Goal: Book appointment/travel/reservation

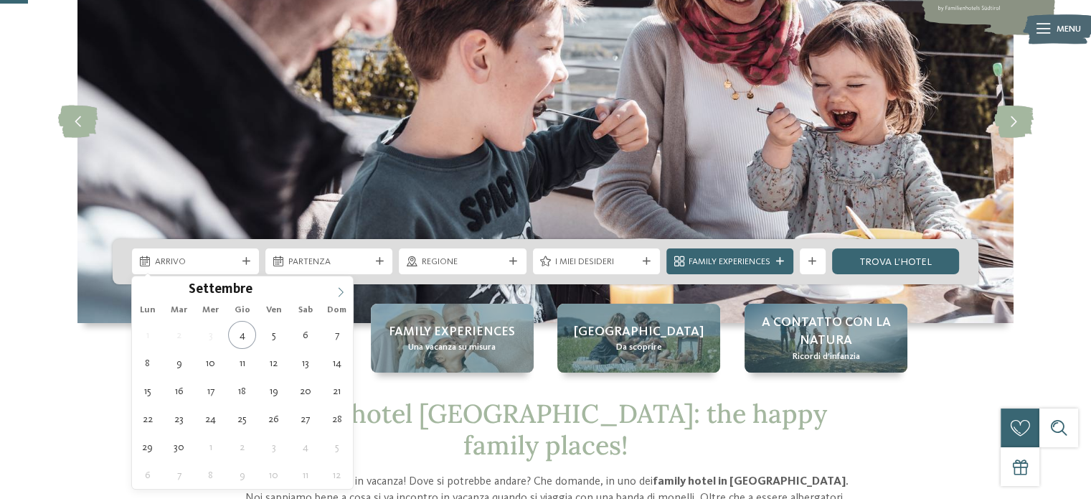
click at [334, 298] on span at bounding box center [341, 288] width 24 height 24
click at [796, 283] on div "Arrivo [GEOGRAPHIC_DATA]" at bounding box center [546, 261] width 866 height 45
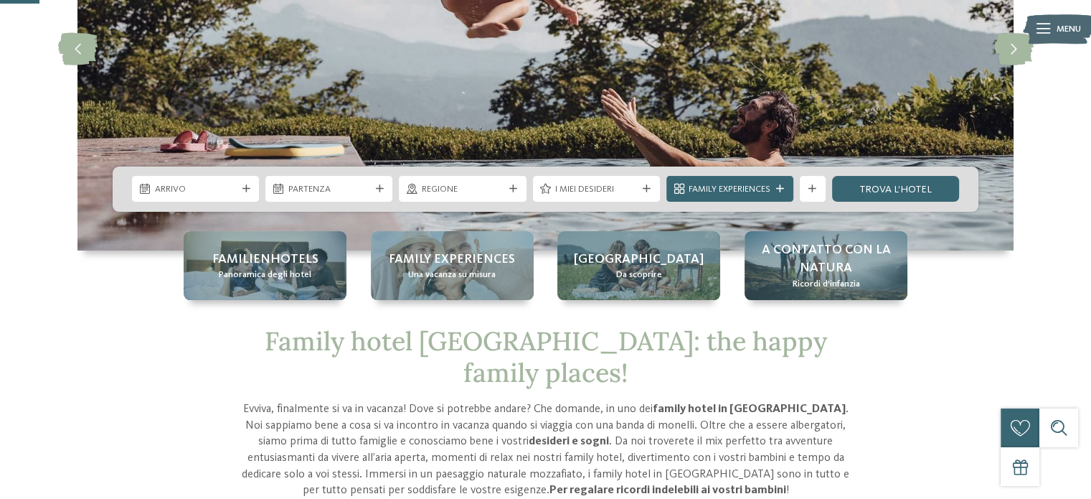
scroll to position [215, 0]
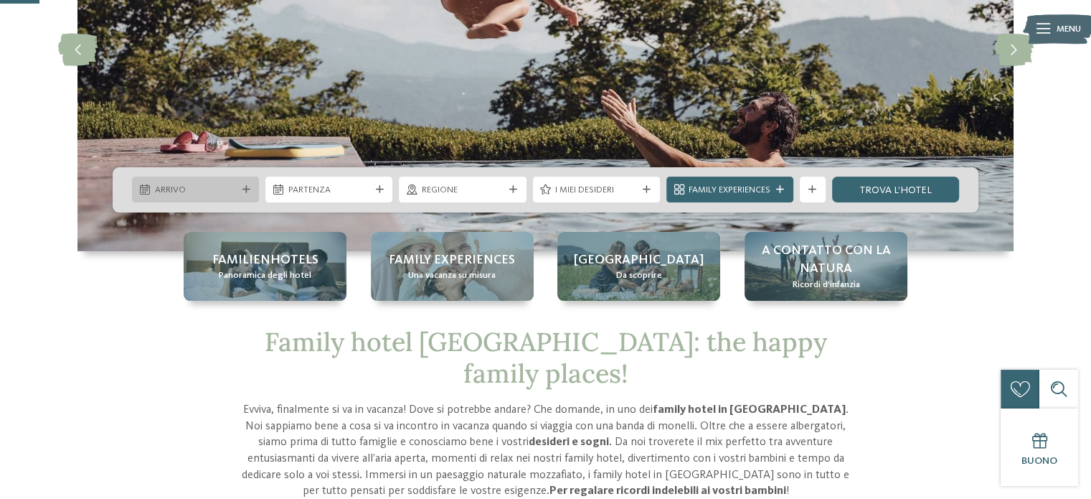
click at [227, 188] on span "Arrivo" at bounding box center [196, 190] width 82 height 13
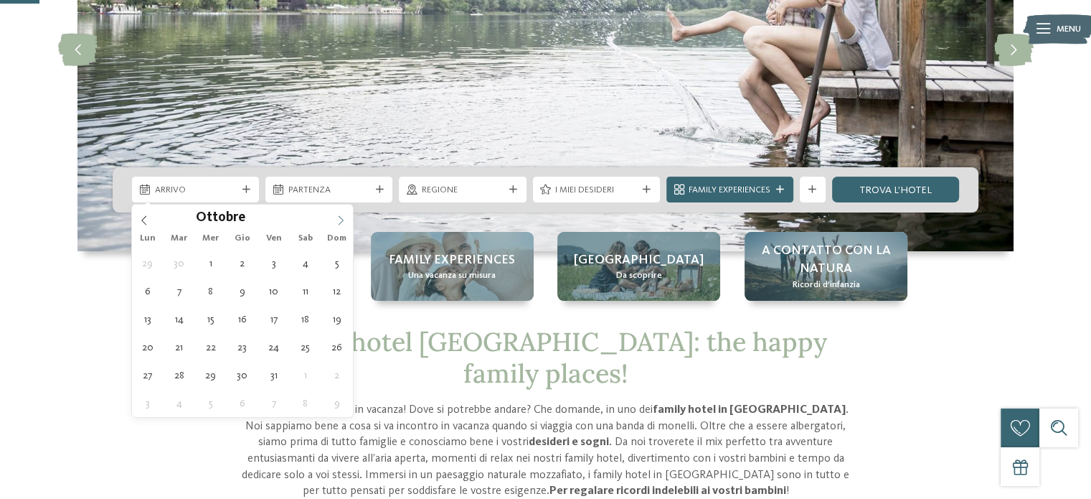
click at [334, 222] on span at bounding box center [341, 217] width 24 height 24
click at [336, 221] on icon at bounding box center [341, 220] width 10 height 10
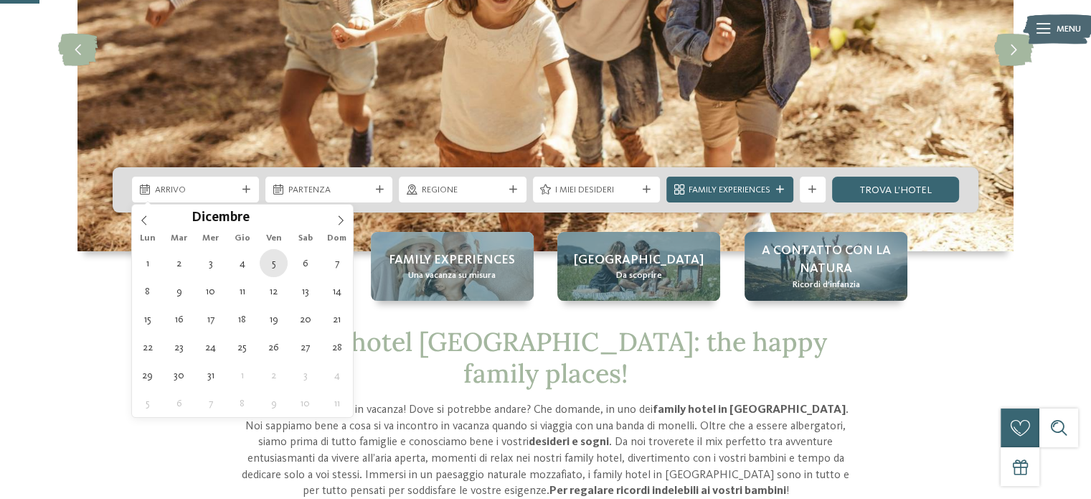
type div "[DATE]"
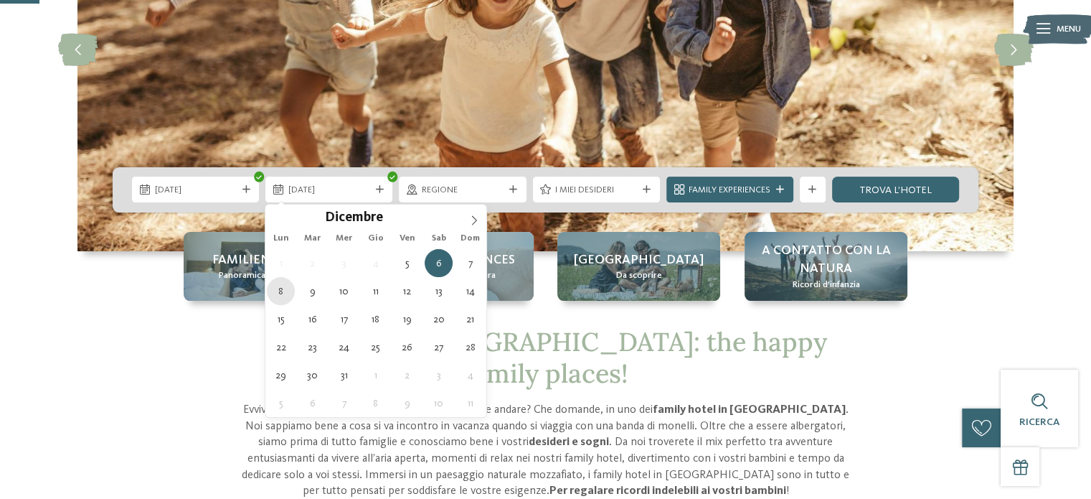
type div "[DATE]"
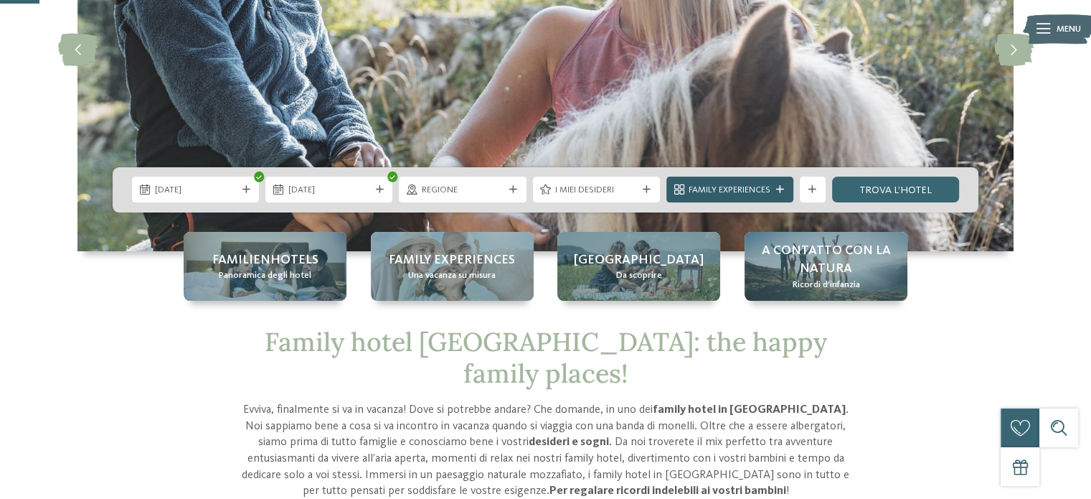
click at [773, 191] on div "Family Experiences" at bounding box center [730, 190] width 88 height 14
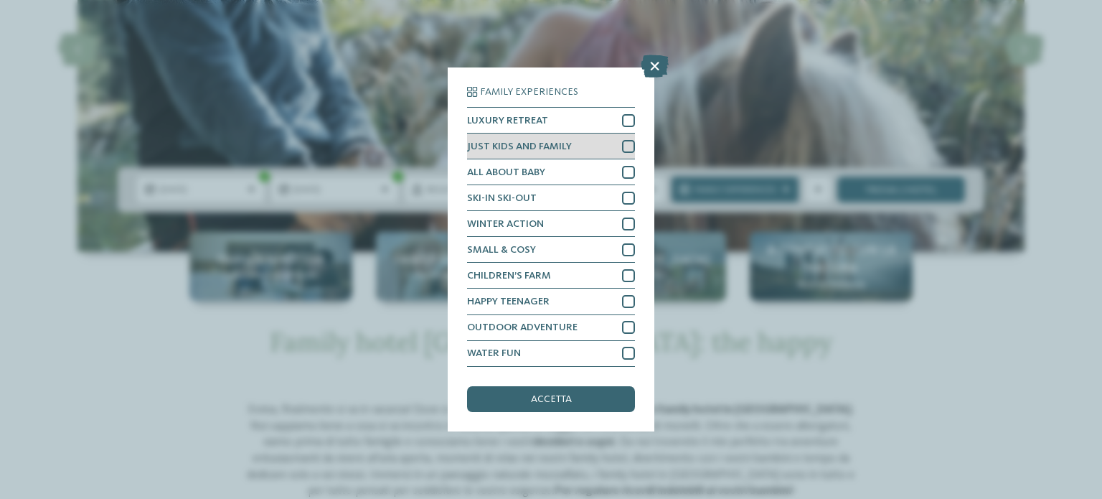
click at [618, 148] on div "JUST KIDS AND FAMILY" at bounding box center [551, 146] width 168 height 26
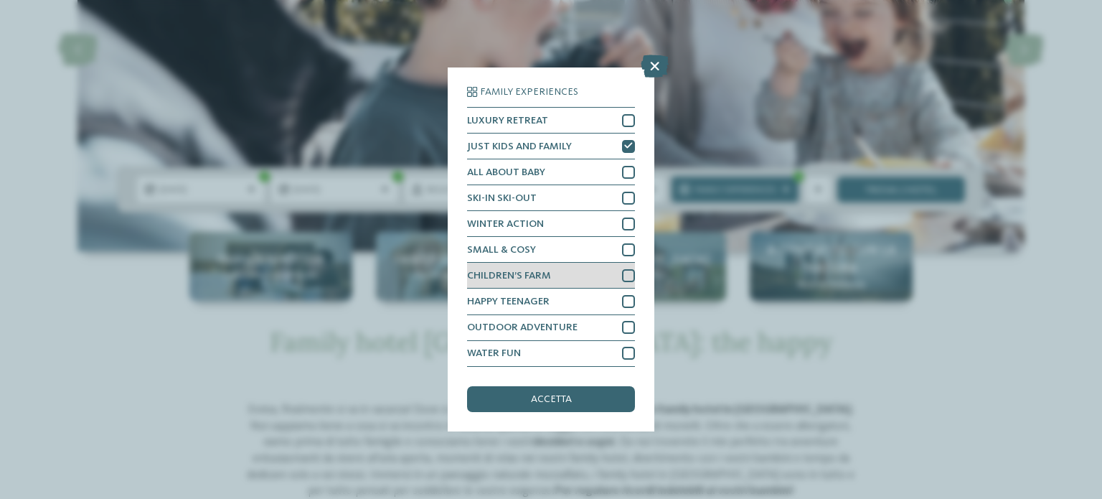
click at [622, 272] on div at bounding box center [628, 275] width 13 height 13
click at [564, 409] on div "accetta" at bounding box center [551, 399] width 168 height 26
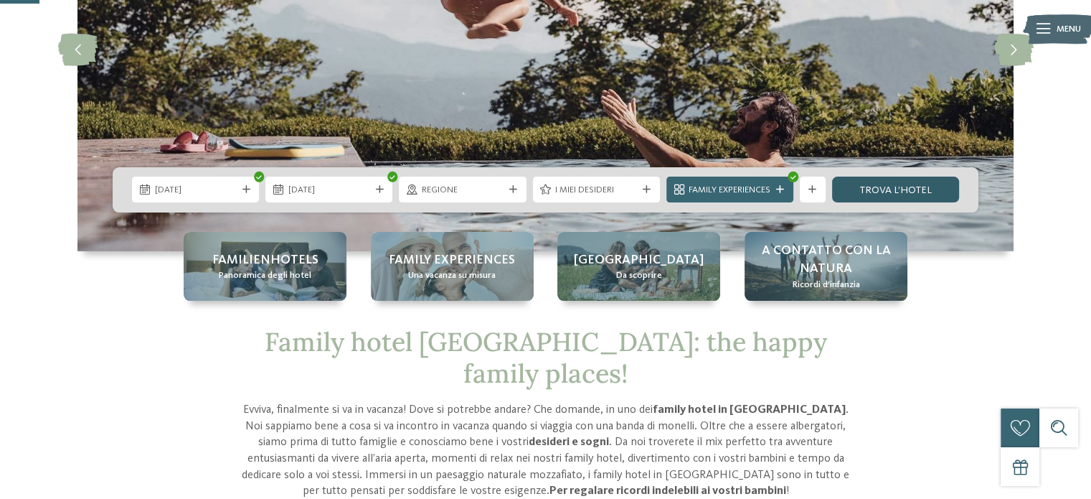
click at [916, 187] on link "trova l’hotel" at bounding box center [895, 190] width 127 height 26
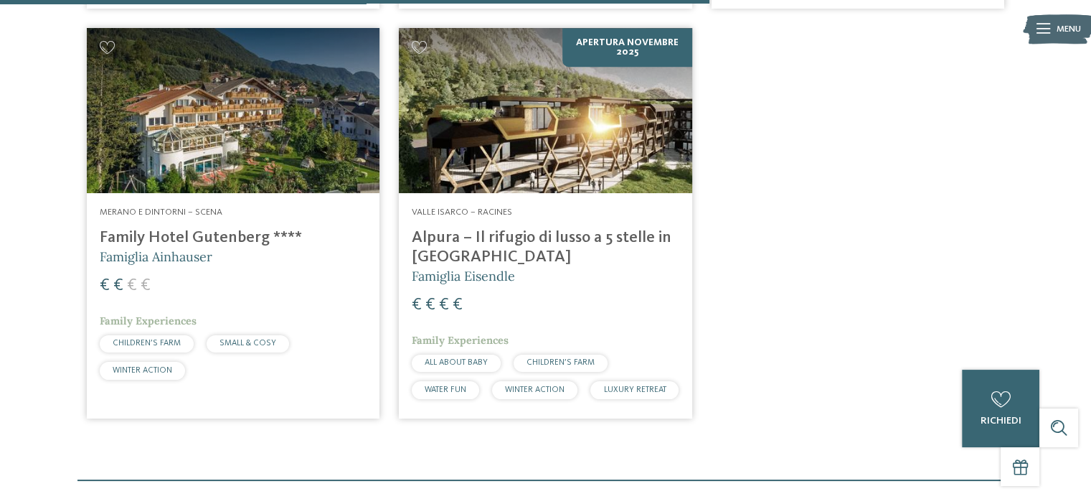
scroll to position [1348, 0]
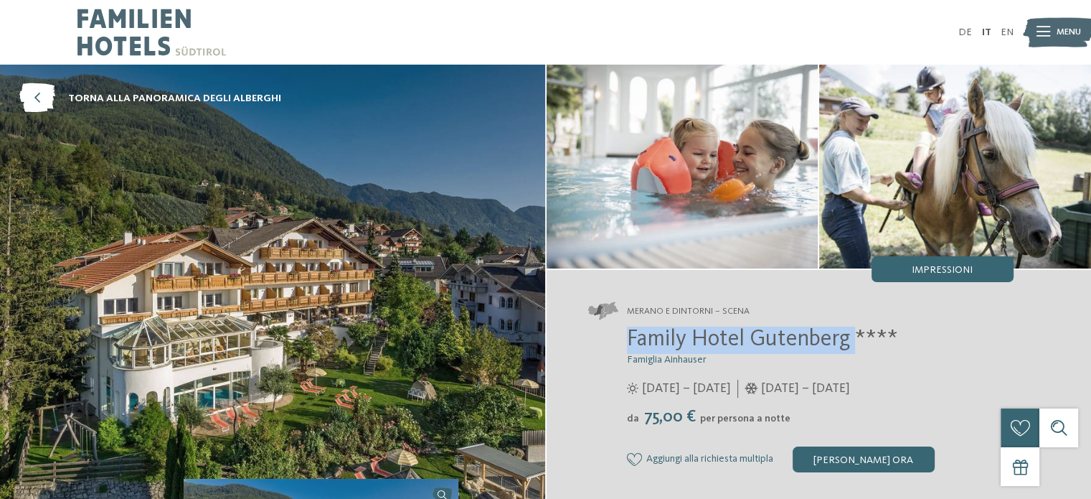
drag, startPoint x: 629, startPoint y: 336, endPoint x: 861, endPoint y: 339, distance: 232.5
click at [861, 339] on span "Family Hotel Gutenberg ****" at bounding box center [762, 339] width 271 height 23
copy span "Family Hotel Gutenberg"
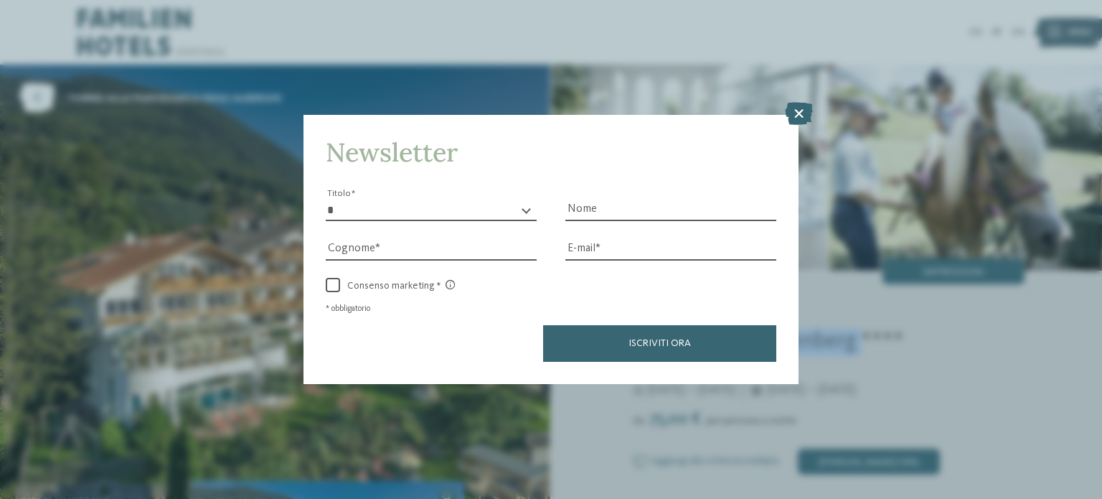
click at [810, 100] on div "Newsletter * ****** ******* ******** ****** Titolo Nome Cognome Fax" at bounding box center [551, 249] width 1102 height 499
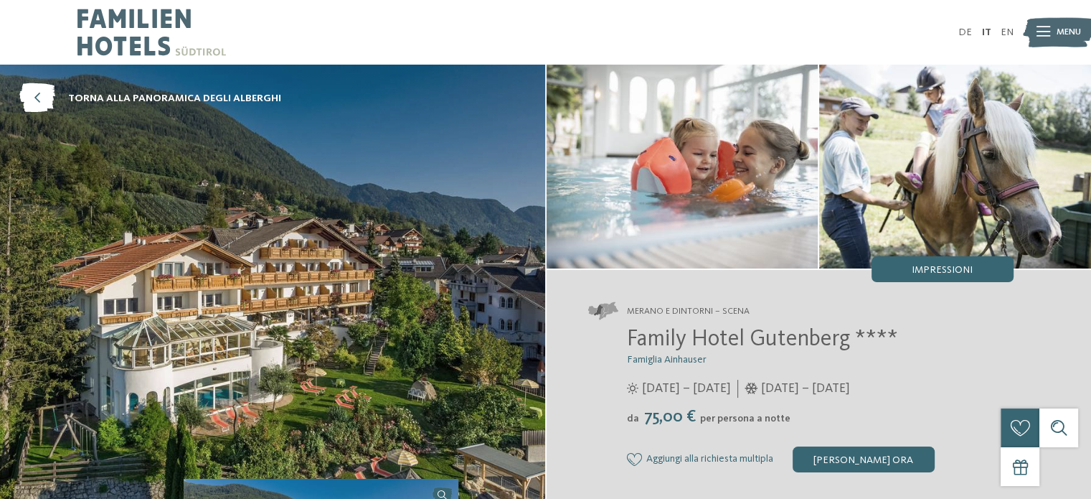
click at [625, 352] on div "Family Hotel Gutenberg **** Famiglia Ainhauser 04/04/2025 – 09/11/2025 da" at bounding box center [801, 399] width 426 height 146
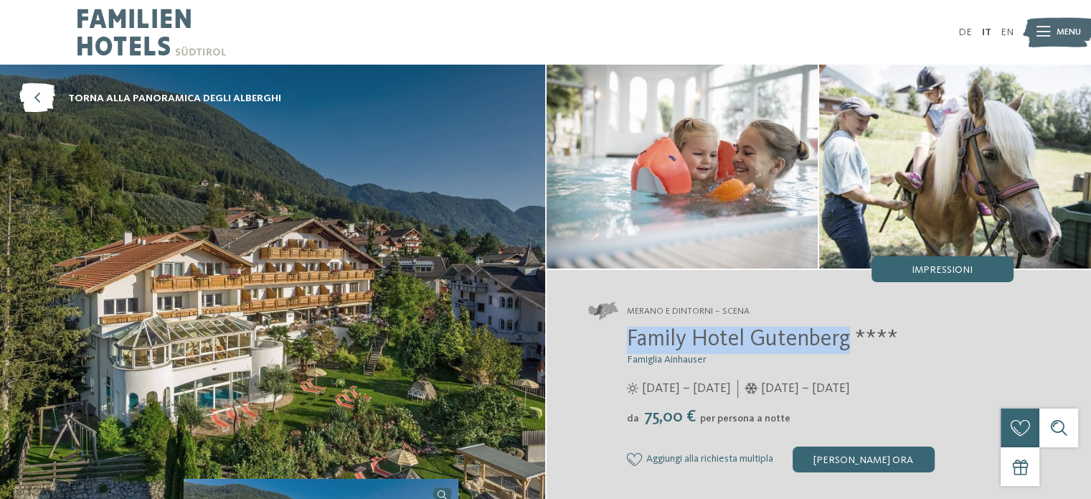
drag, startPoint x: 629, startPoint y: 338, endPoint x: 852, endPoint y: 342, distance: 223.2
click at [852, 342] on span "Family Hotel Gutenberg ****" at bounding box center [762, 339] width 271 height 23
copy span "Family Hotel Gutenberg"
